Goal: Register for event/course

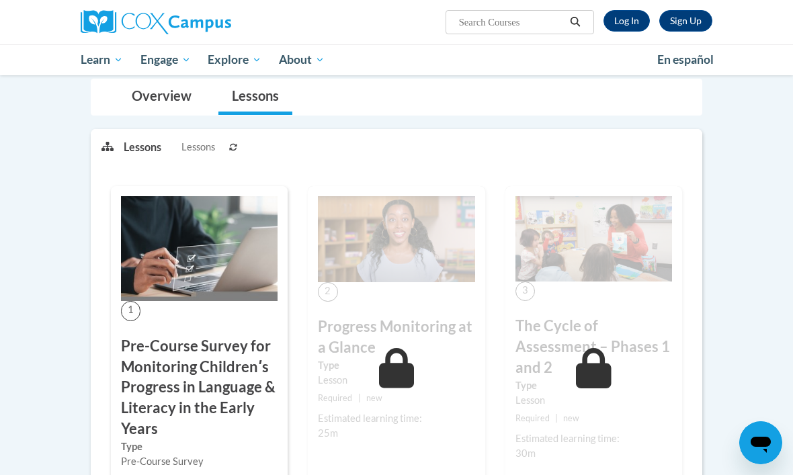
scroll to position [198, 0]
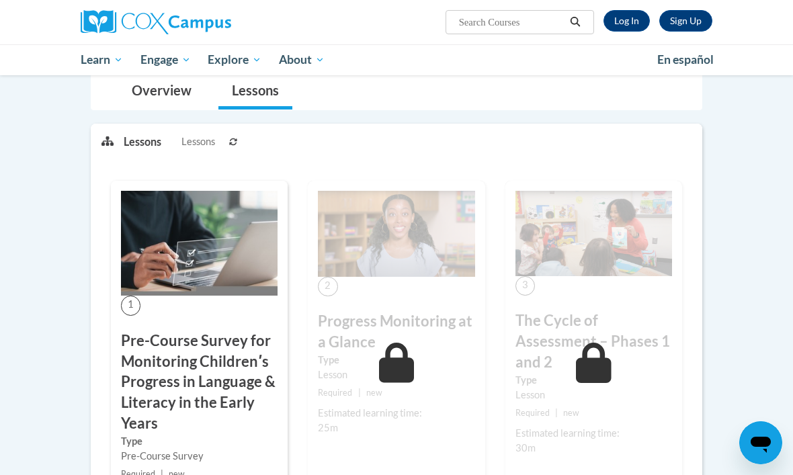
click at [406, 352] on icon at bounding box center [397, 363] width 36 height 40
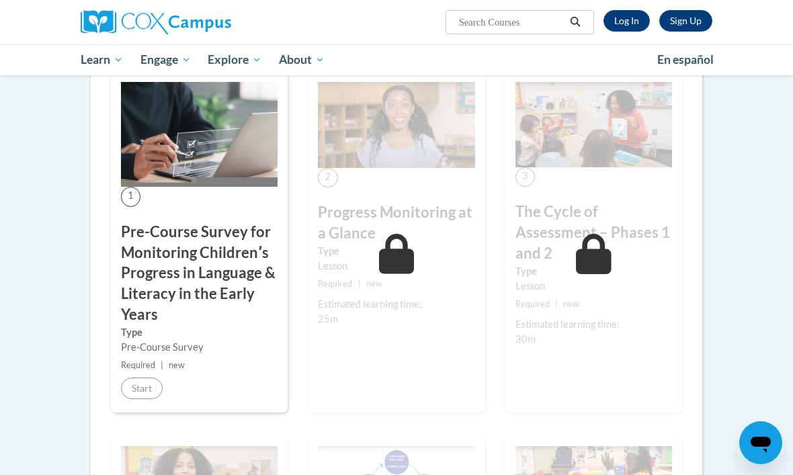
scroll to position [307, 0]
click at [226, 325] on label "Type" at bounding box center [199, 332] width 156 height 15
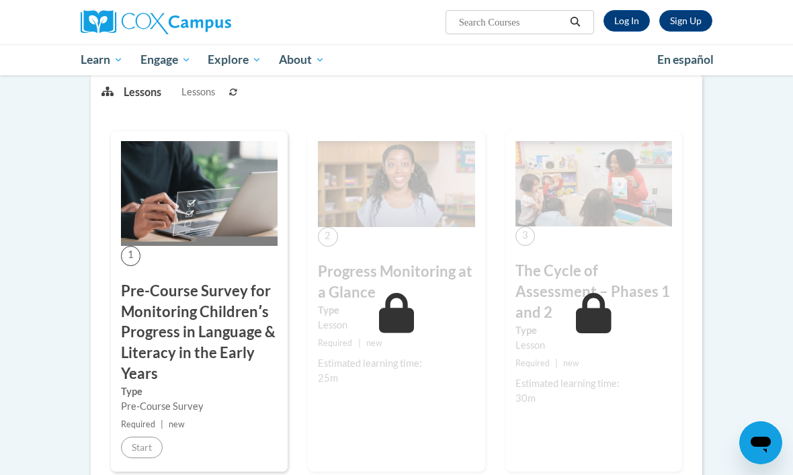
scroll to position [251, 0]
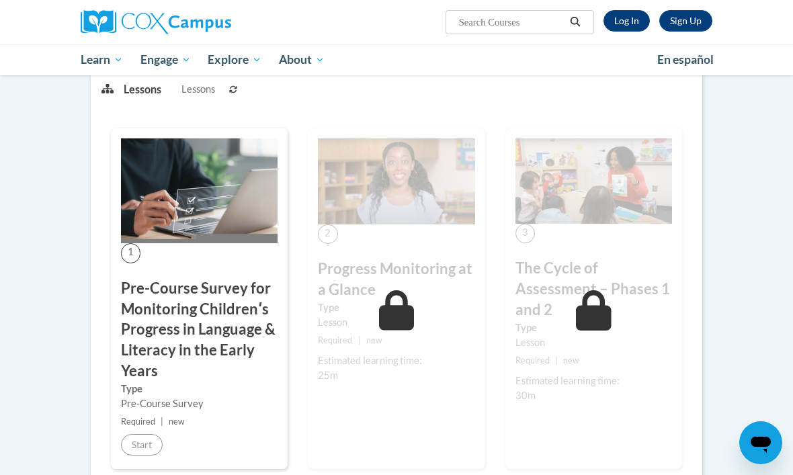
click at [208, 322] on h3 "Pre-Course Survey for Monitoring Childrenʹs Progress in Language & Literacy in …" at bounding box center [199, 329] width 156 height 103
click at [370, 316] on div "Lesson" at bounding box center [396, 322] width 156 height 15
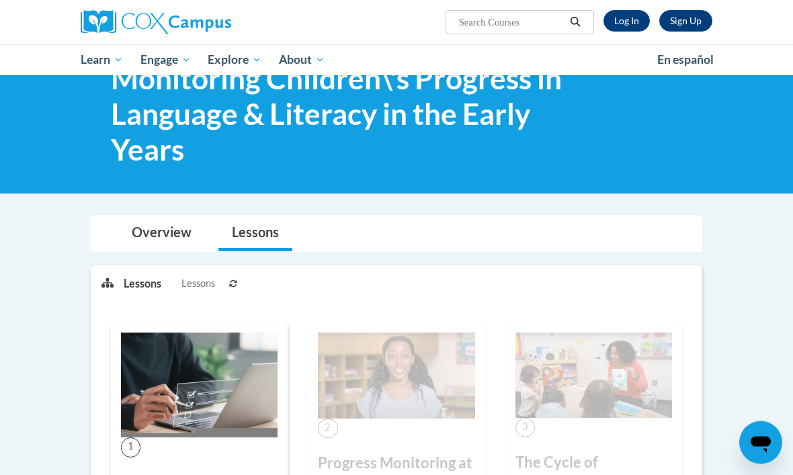
scroll to position [0, 0]
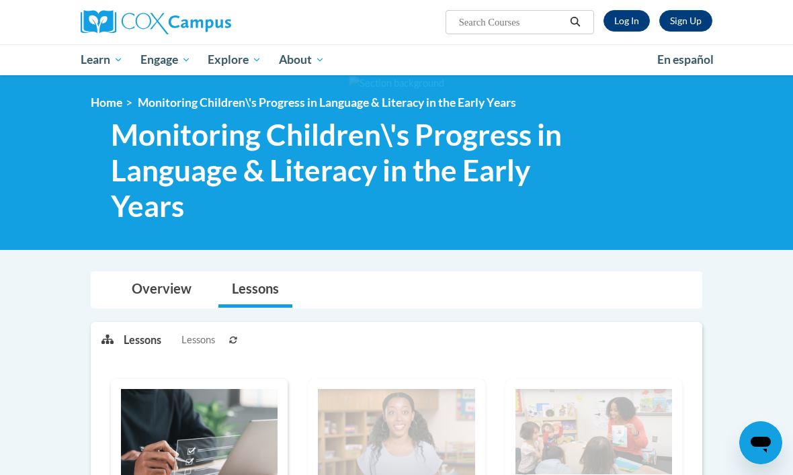
click at [177, 295] on link "Overview" at bounding box center [161, 290] width 87 height 36
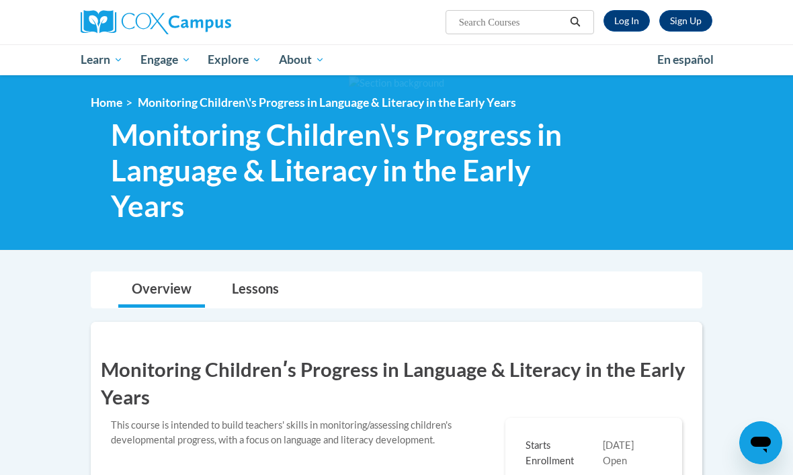
click at [255, 288] on link "Lessons" at bounding box center [255, 290] width 74 height 36
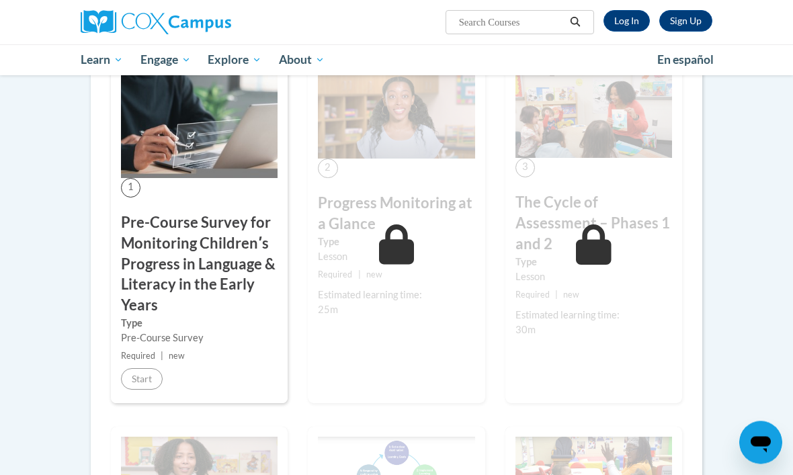
scroll to position [727, 0]
click at [227, 352] on small "Required | new" at bounding box center [199, 355] width 156 height 15
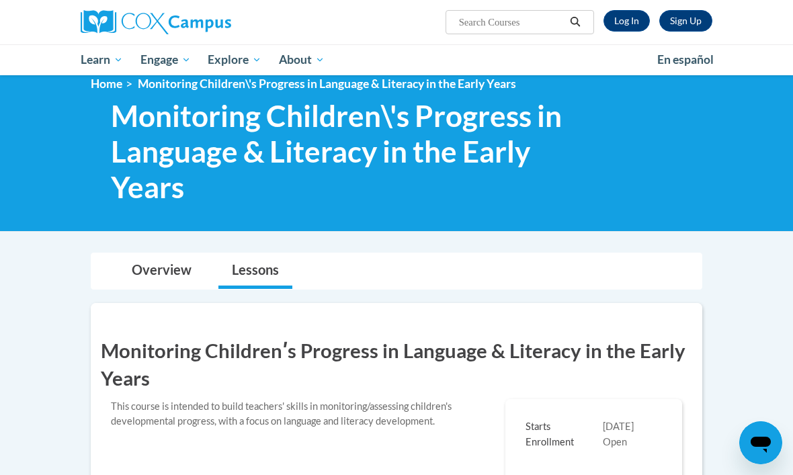
scroll to position [0, 0]
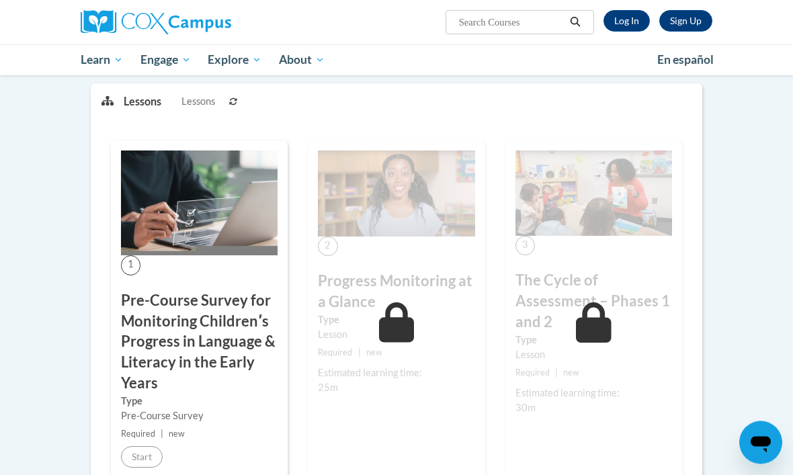
scroll to position [245, 0]
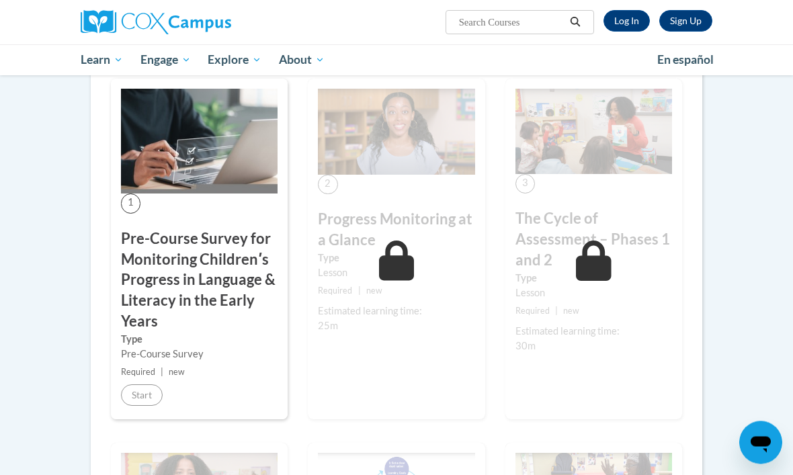
click at [396, 294] on small "Required | new" at bounding box center [396, 291] width 156 height 15
click at [171, 336] on label "Type" at bounding box center [199, 339] width 156 height 15
click at [218, 280] on h3 "Pre-Course Survey for Monitoring Childrenʹs Progress in Language & Literacy in …" at bounding box center [199, 280] width 156 height 103
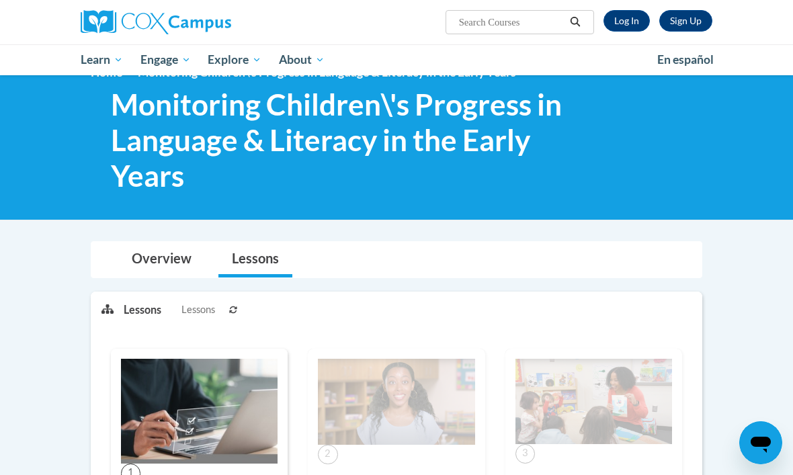
scroll to position [0, 0]
